Goal: Browse casually: Explore the website without a specific task or goal

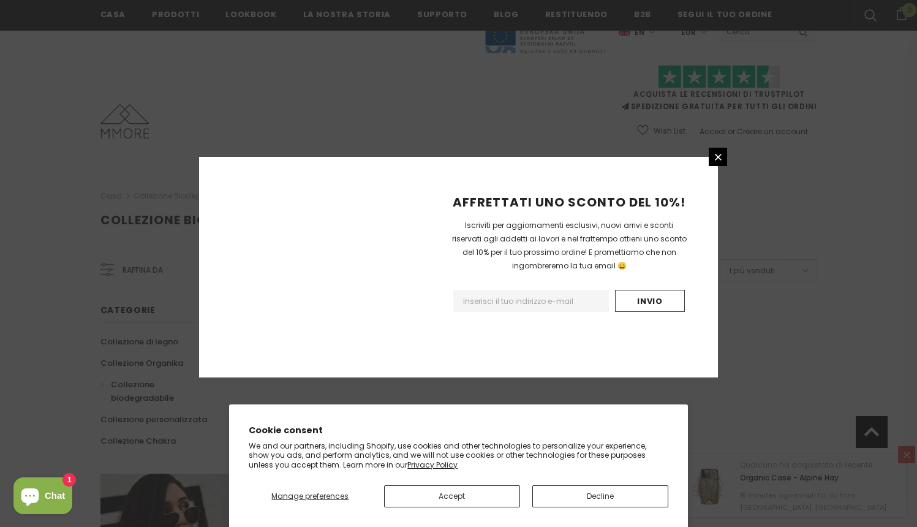
scroll to position [729, 0]
